Goal: Obtain resource: Download file/media

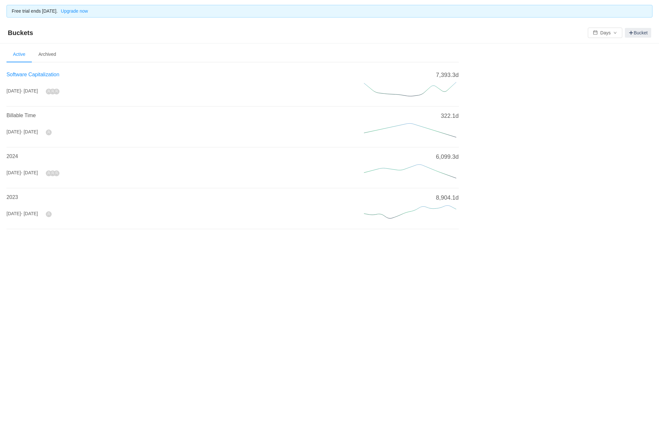
click at [45, 75] on span "Software Capitalization" at bounding box center [32, 75] width 53 height 6
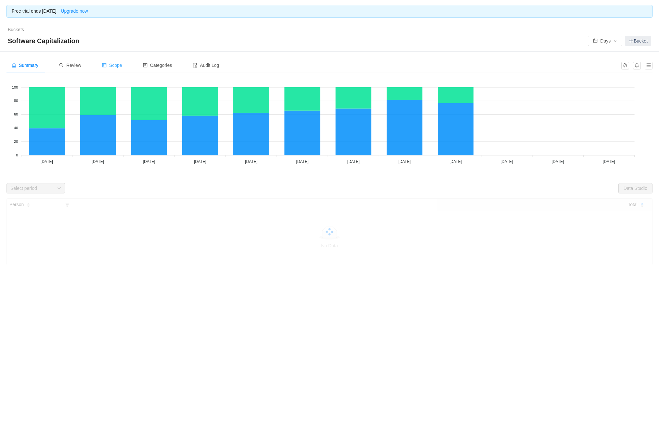
click at [124, 62] on div "Scope" at bounding box center [112, 65] width 31 height 15
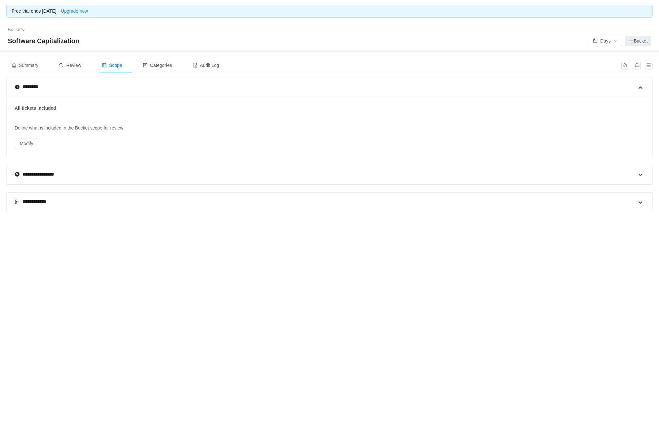
click at [26, 199] on div "**********" at bounding box center [35, 202] width 40 height 8
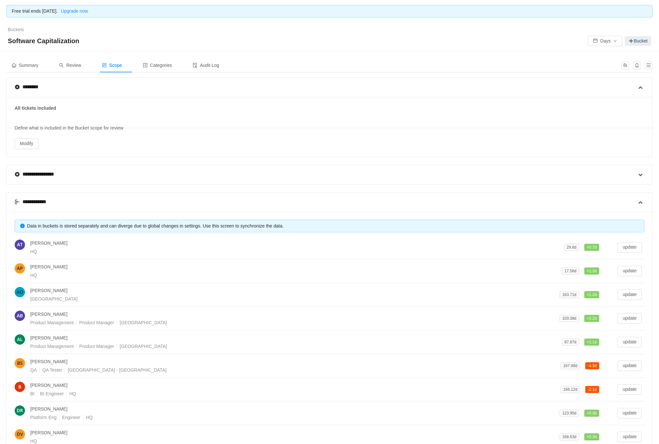
scroll to position [104, 0]
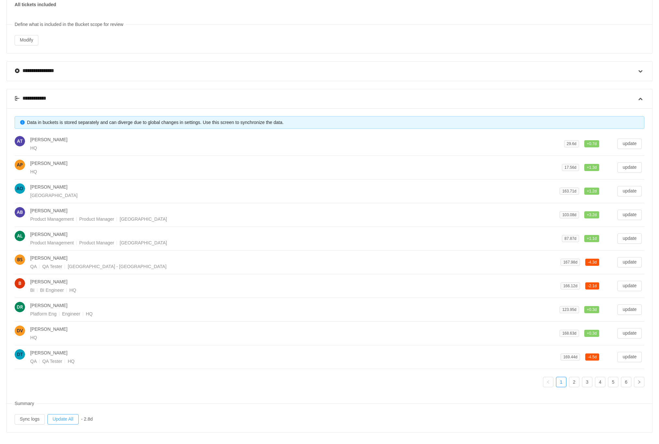
click at [71, 419] on button "Update All" at bounding box center [62, 420] width 31 height 10
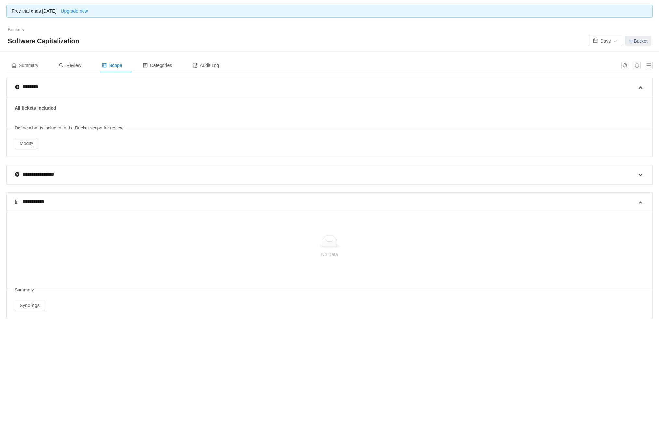
scroll to position [0, 0]
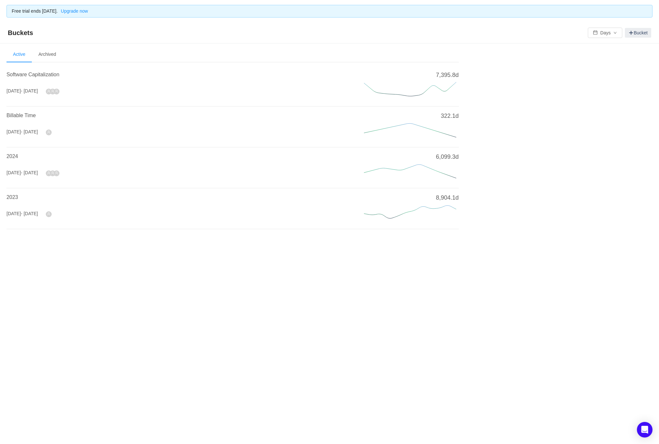
click at [32, 69] on li "Software Capitalization Jan 2025 - Dec 2025 7,395.8d" at bounding box center [232, 86] width 452 height 41
click at [32, 75] on span "Software Capitalization" at bounding box center [32, 75] width 53 height 6
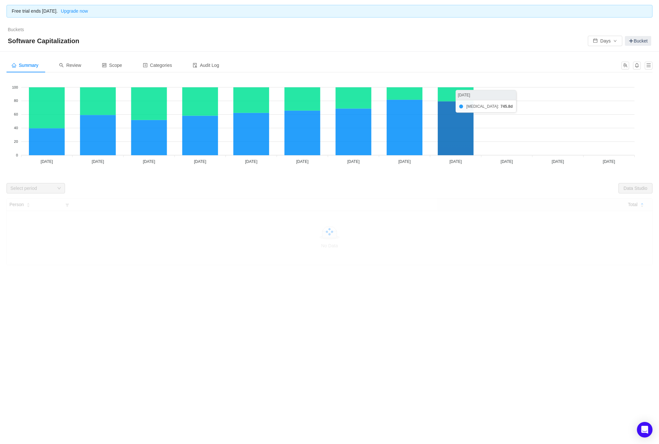
click at [467, 139] on icon at bounding box center [456, 128] width 36 height 54
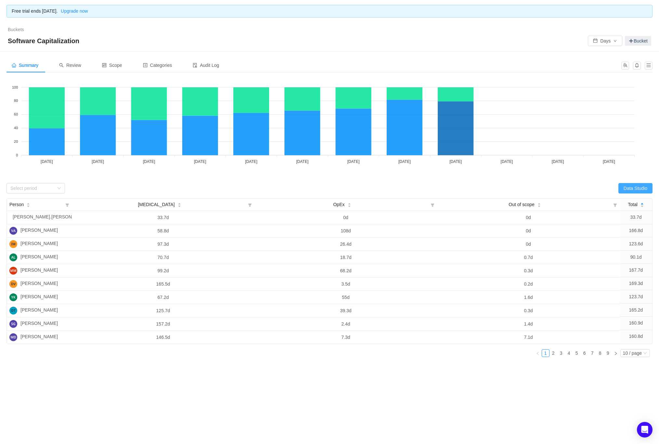
click at [635, 185] on button "Data Studio" at bounding box center [635, 188] width 34 height 10
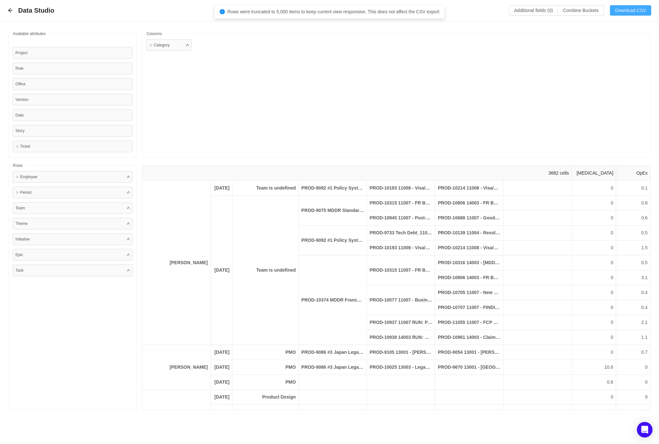
click at [619, 10] on button "Download CSV" at bounding box center [630, 10] width 41 height 10
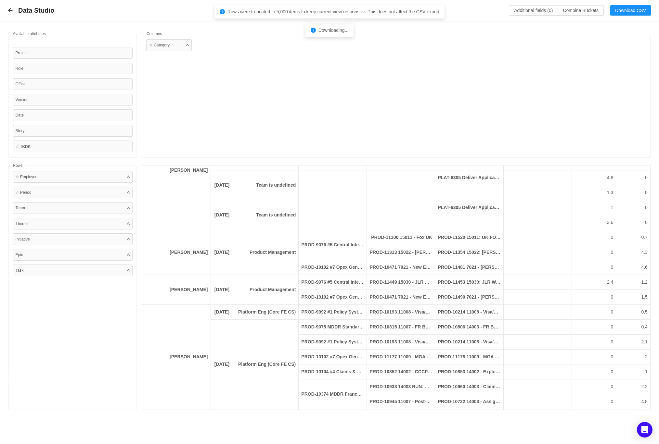
scroll to position [1186, 0]
